Goal: Find specific page/section: Find specific page/section

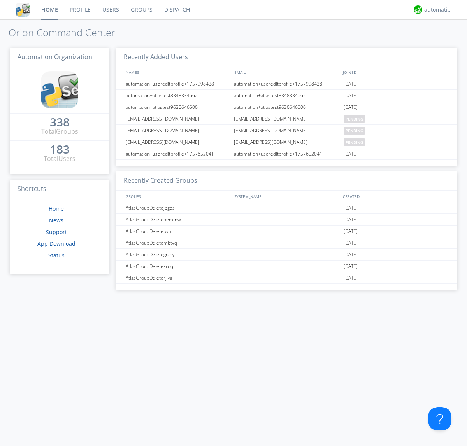
click at [176, 10] on link "Dispatch" at bounding box center [176, 9] width 37 height 19
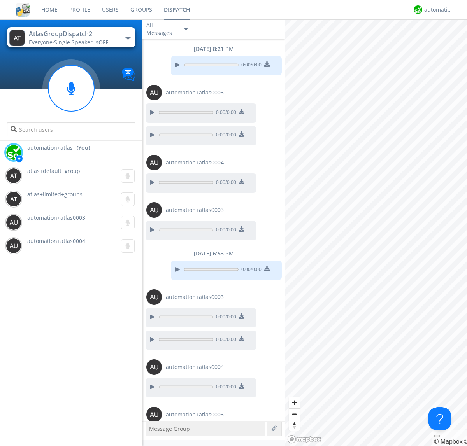
scroll to position [27, 0]
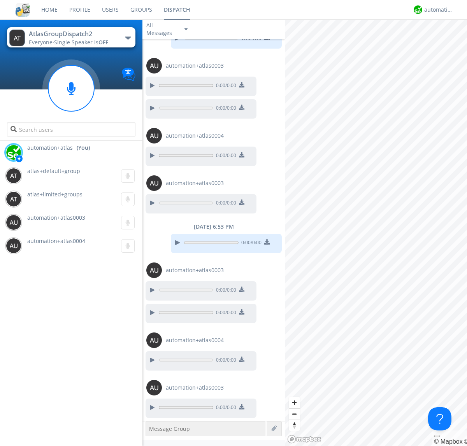
click at [128, 38] on div "button" at bounding box center [128, 38] width 6 height 3
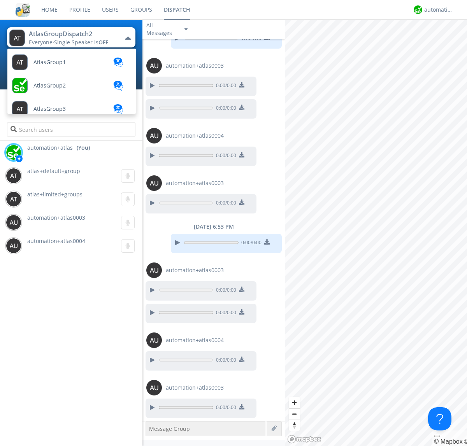
click at [59, 153] on span "AtlasGroupDispatch" at bounding box center [59, 156] width 52 height 6
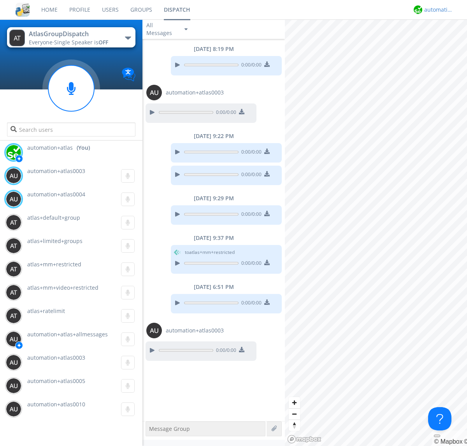
click at [436, 10] on div "automation+atlas" at bounding box center [438, 10] width 29 height 8
